Goal: Download file/media

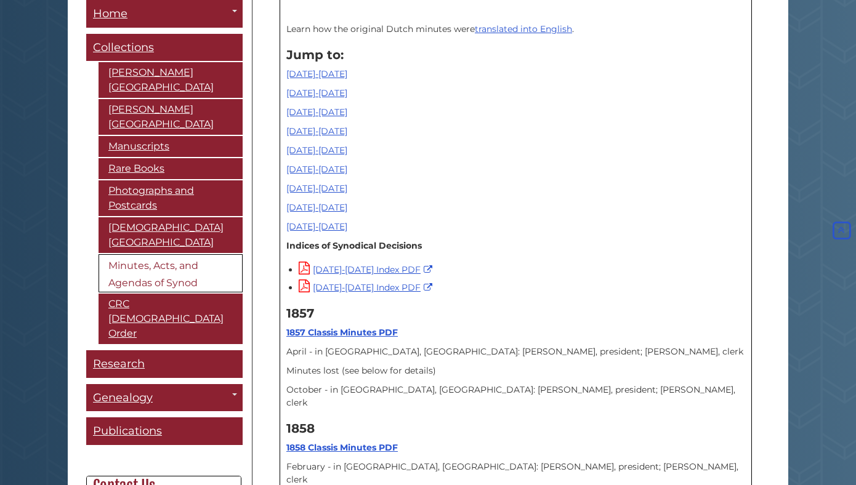
scroll to position [464, 0]
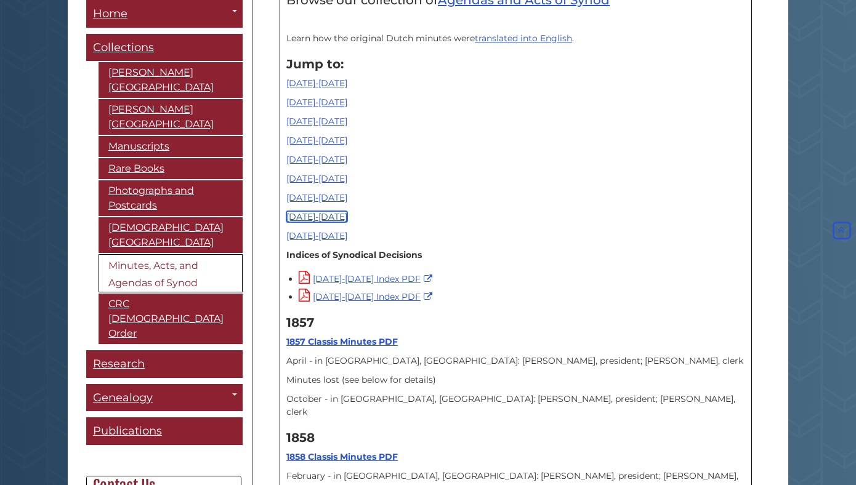
click at [321, 216] on link "[DATE]-[DATE]" at bounding box center [316, 216] width 61 height 11
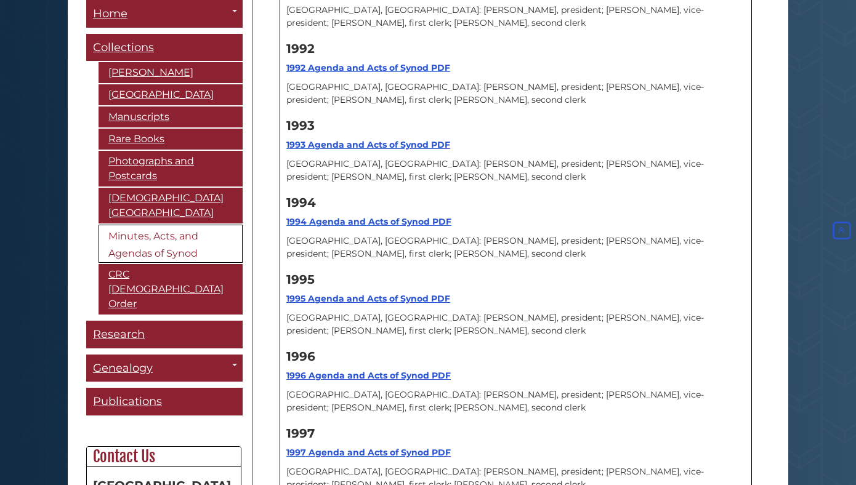
scroll to position [12224, 0]
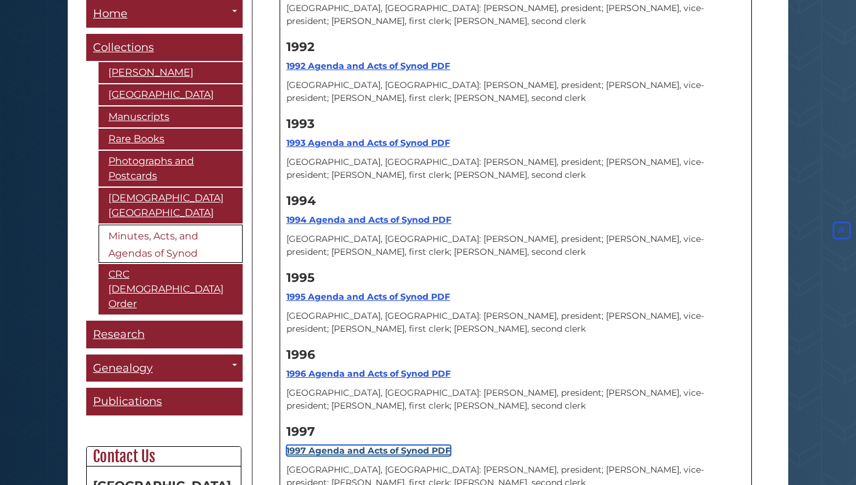
click at [399, 445] on strong "1997 Agenda and Acts of Synod PDF" at bounding box center [368, 450] width 164 height 11
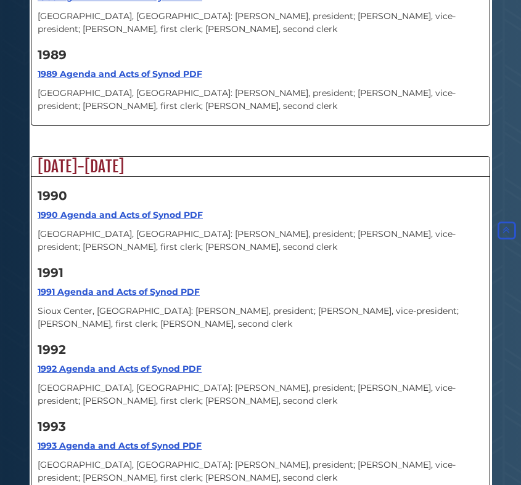
scroll to position [12079, 0]
